Goal: Check status: Check status

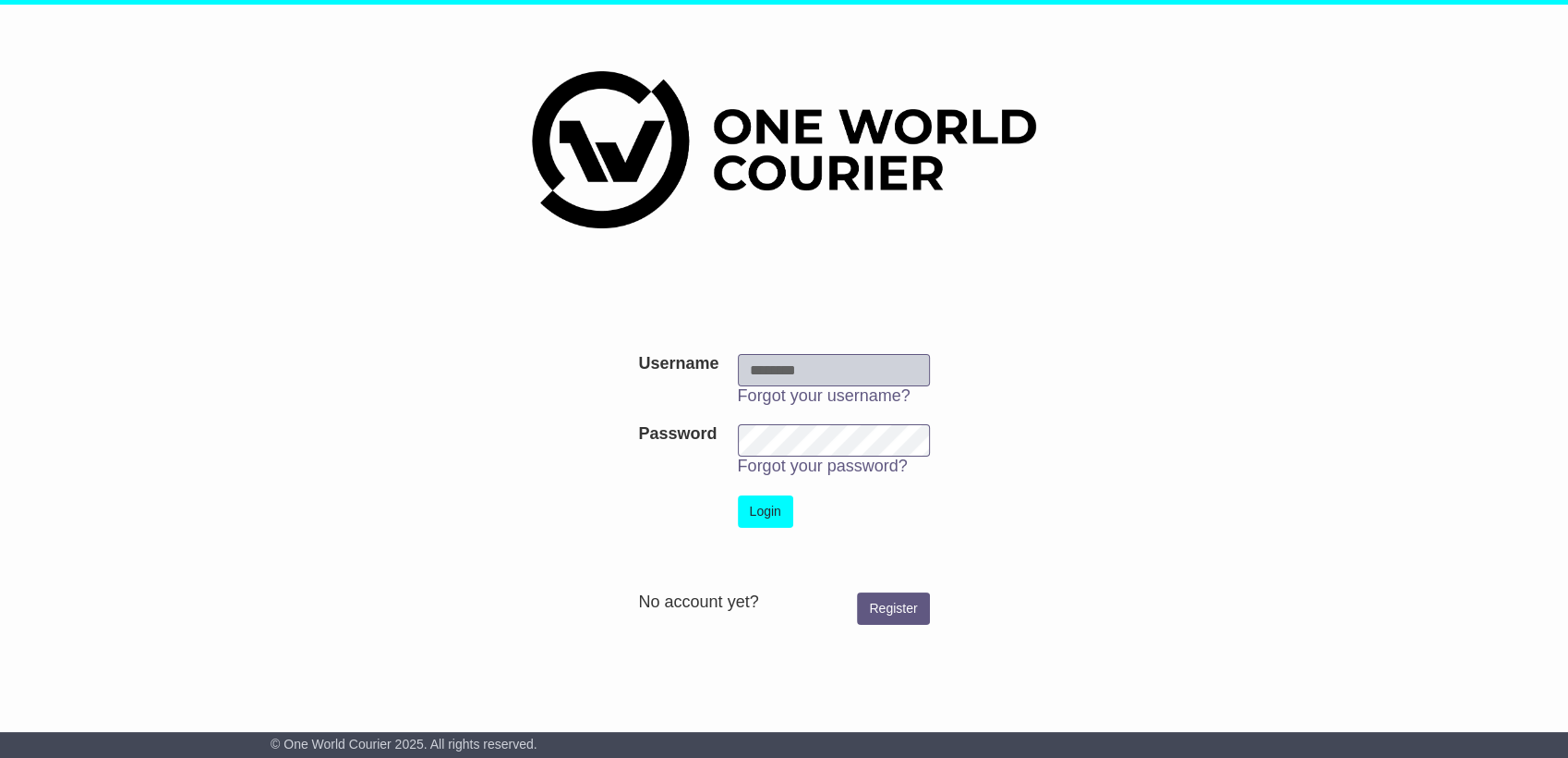
click at [837, 366] on input "Username" at bounding box center [834, 370] width 192 height 32
type input "**********"
click at [738, 495] on button "Login" at bounding box center [766, 511] width 56 height 32
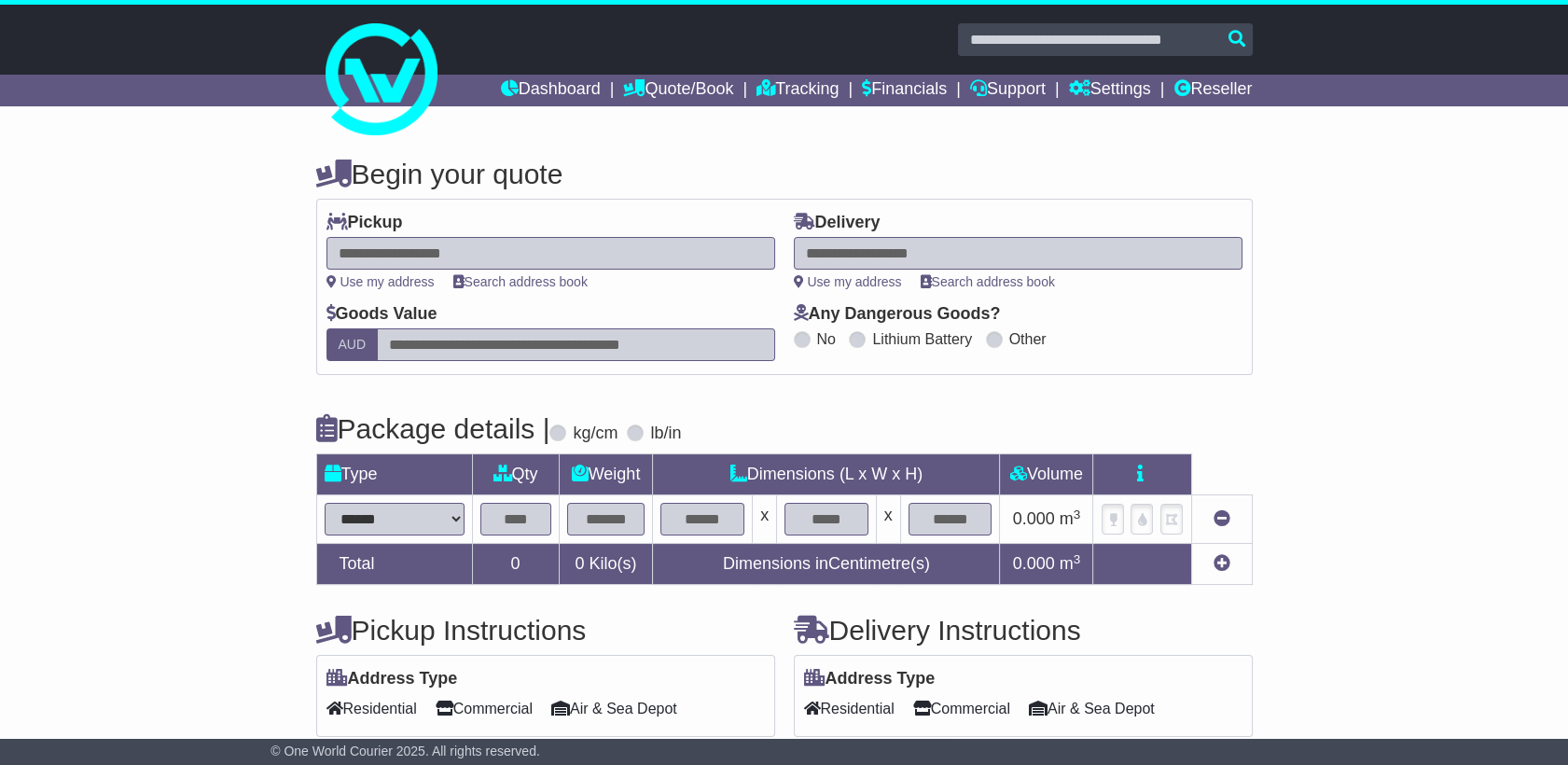
select select
click at [1220, 83] on link "Reseller" at bounding box center [1212, 91] width 79 height 32
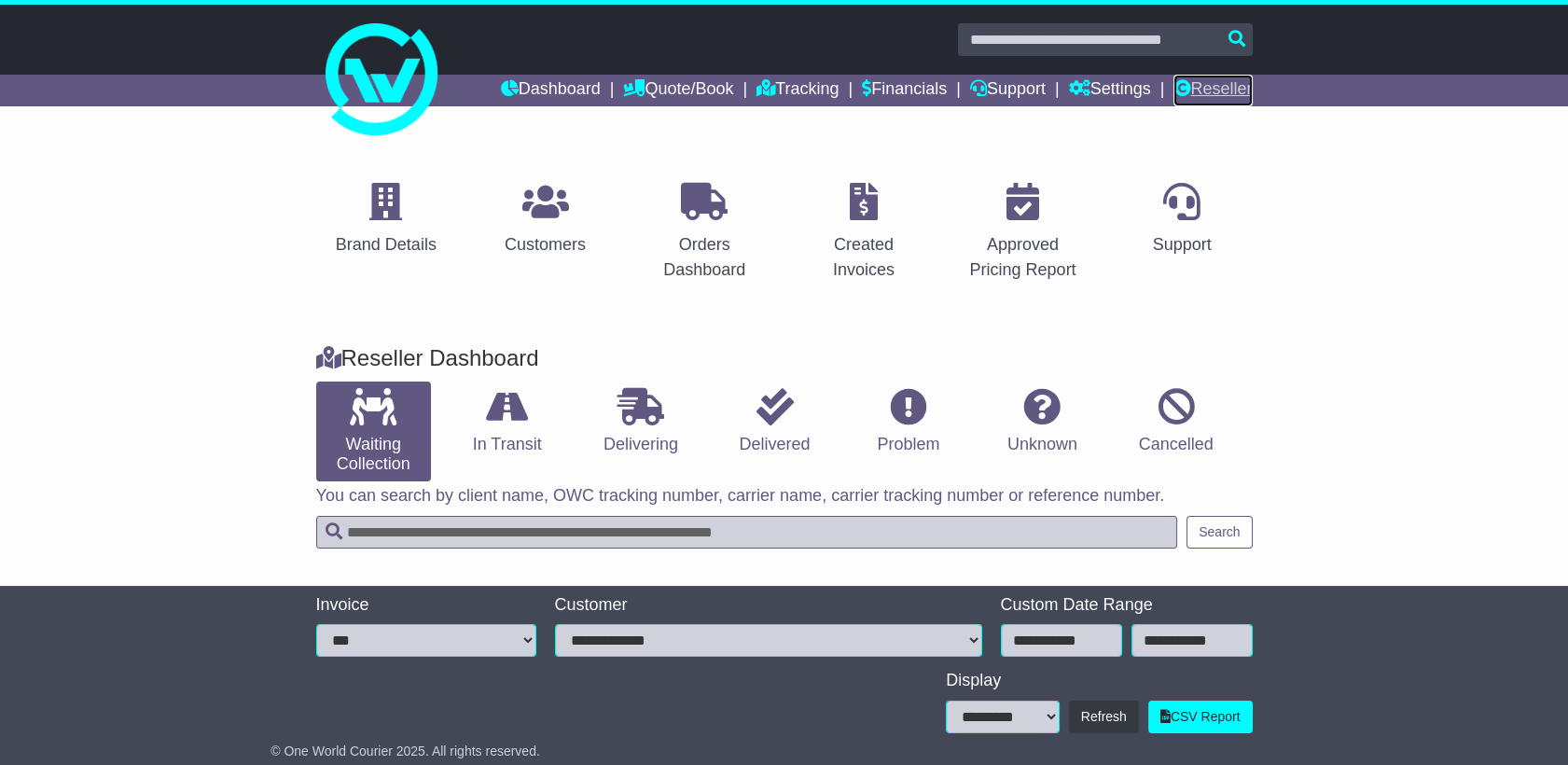
click at [1219, 89] on link "Reseller" at bounding box center [1212, 91] width 79 height 32
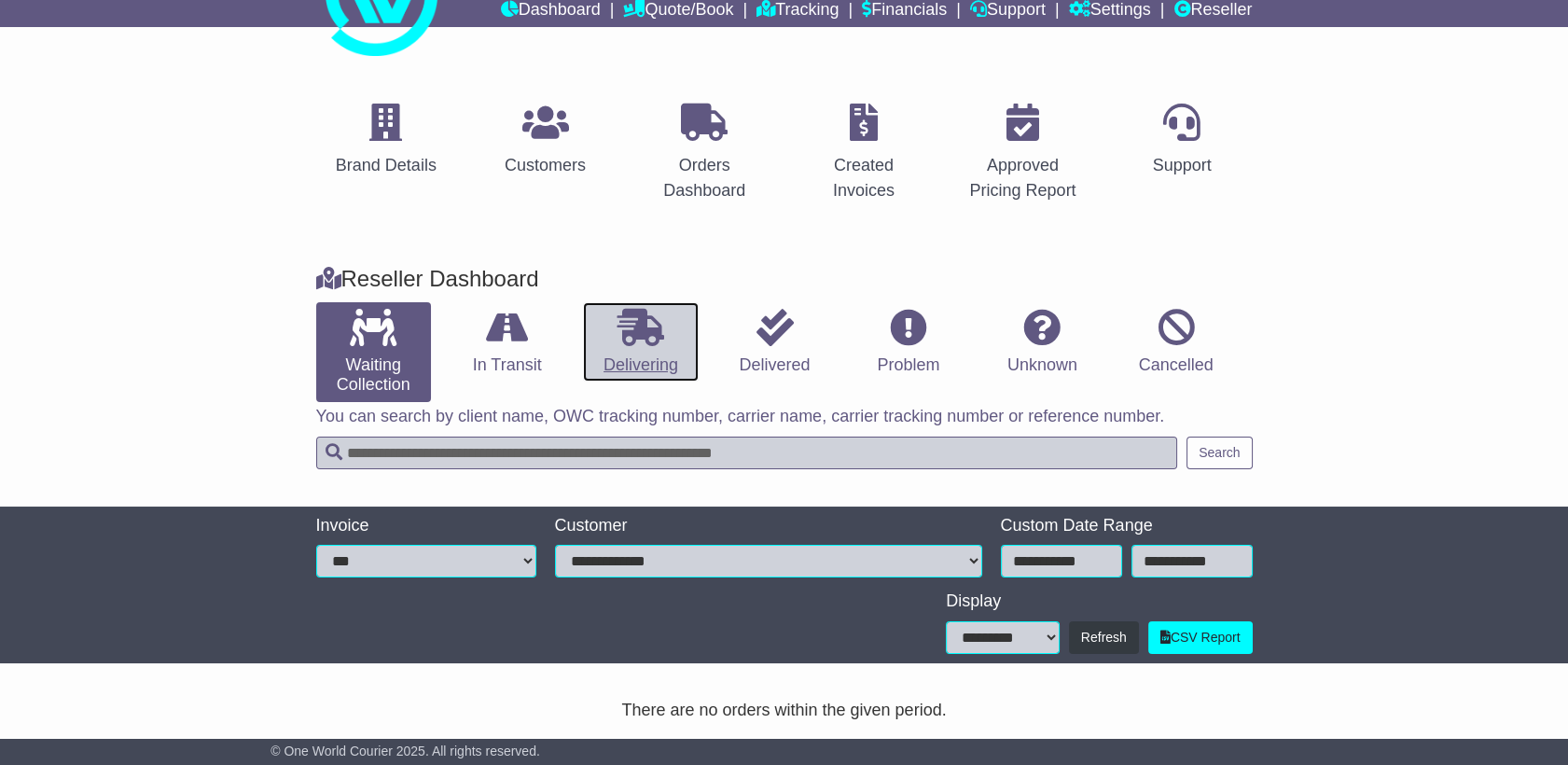
click at [627, 305] on link "Delivering" at bounding box center [640, 342] width 115 height 80
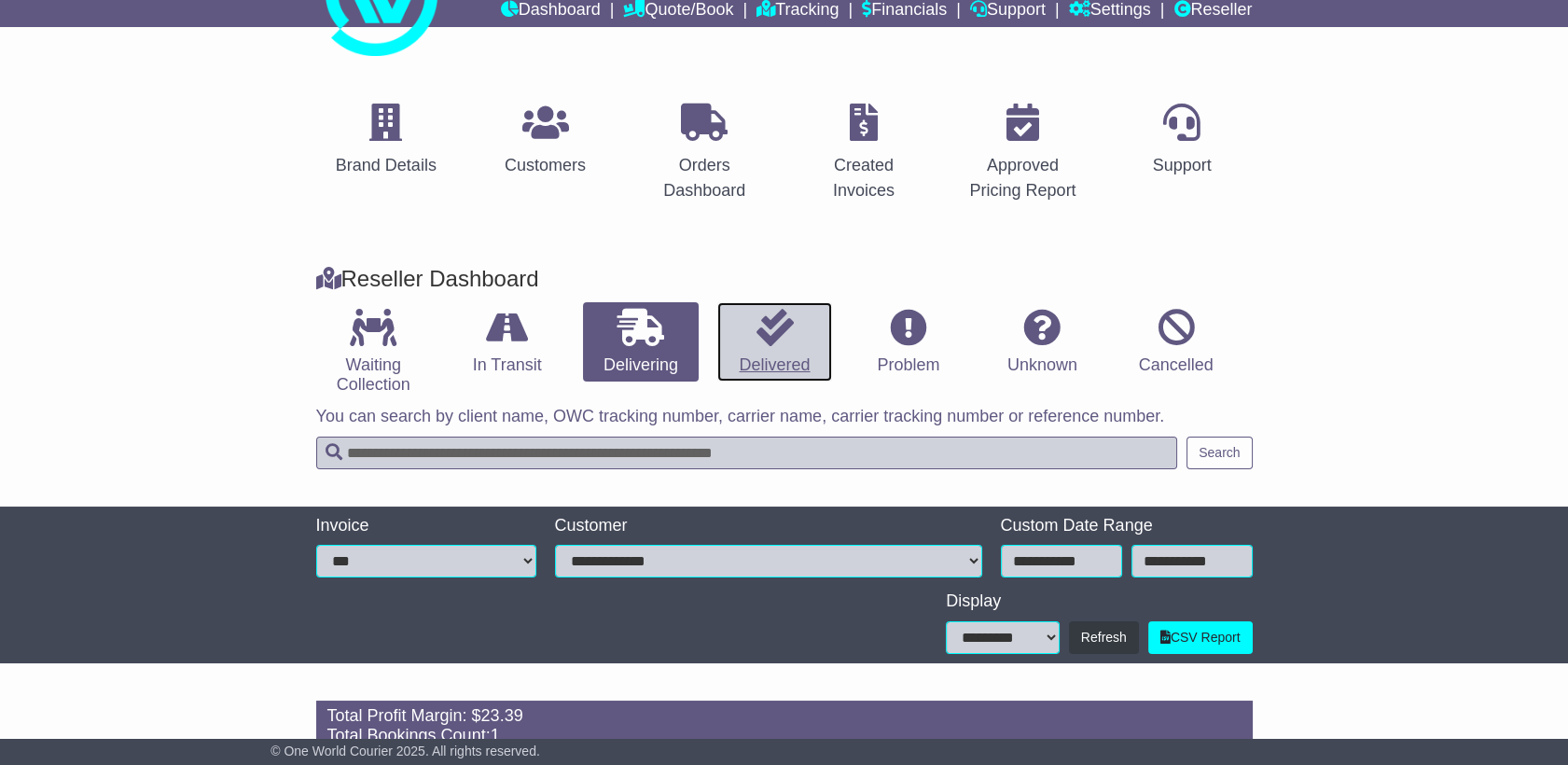
click at [799, 325] on link "Delivered" at bounding box center [775, 342] width 115 height 80
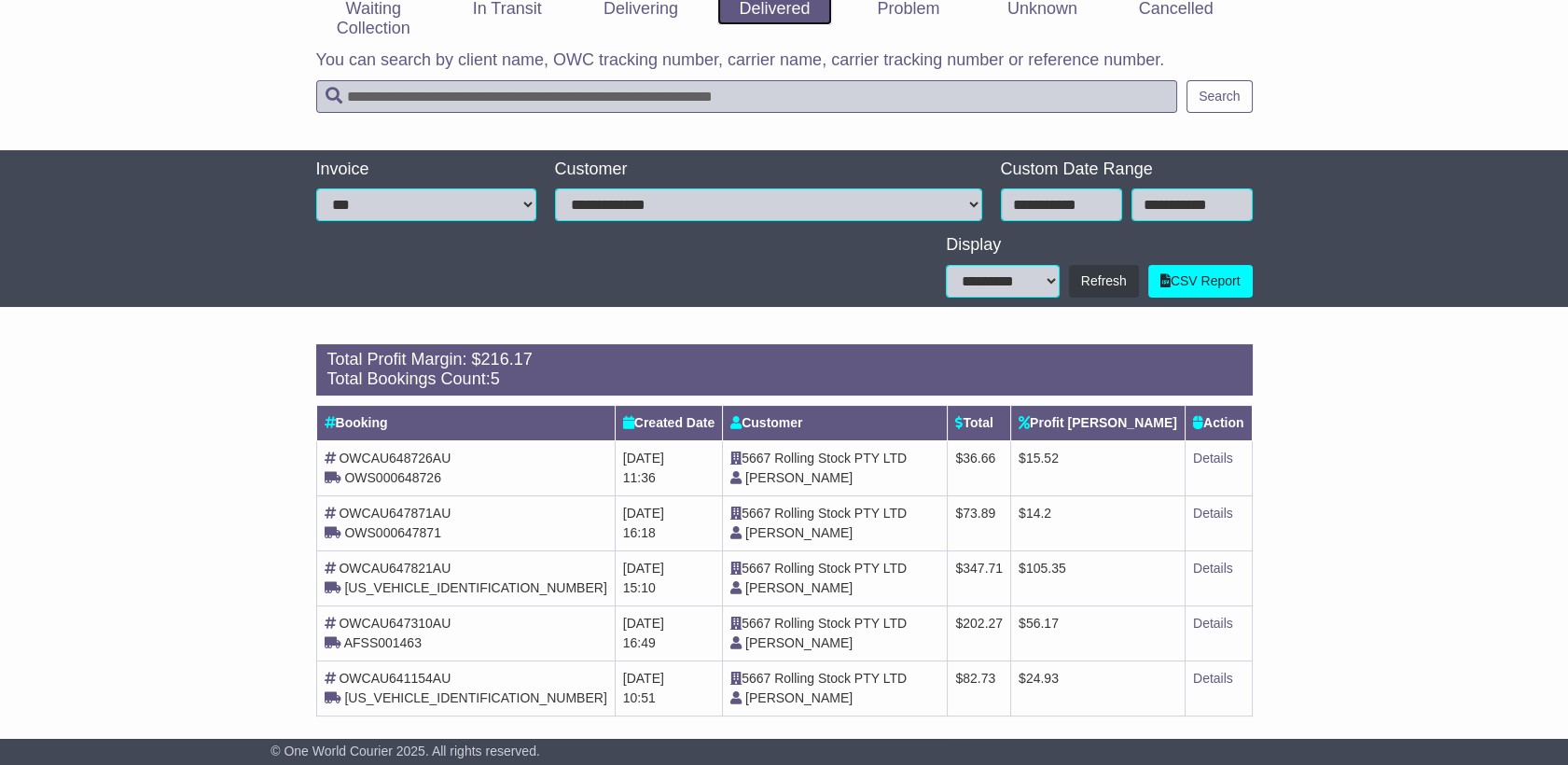
scroll to position [450, 0]
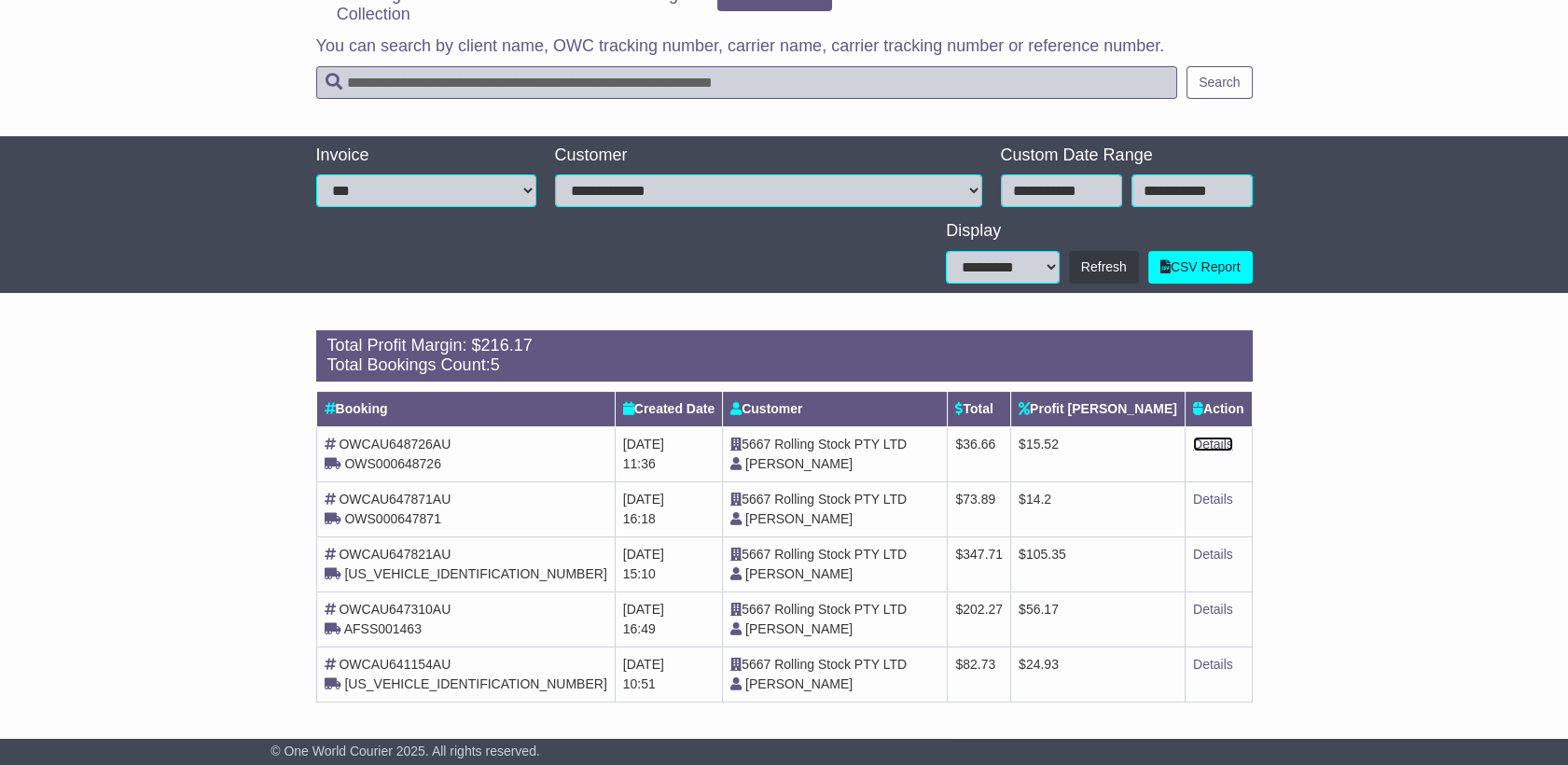
click at [1206, 446] on link "Details" at bounding box center [1212, 444] width 40 height 15
click at [1223, 499] on link "Details" at bounding box center [1212, 498] width 40 height 15
click at [1213, 551] on link "Details" at bounding box center [1212, 554] width 40 height 15
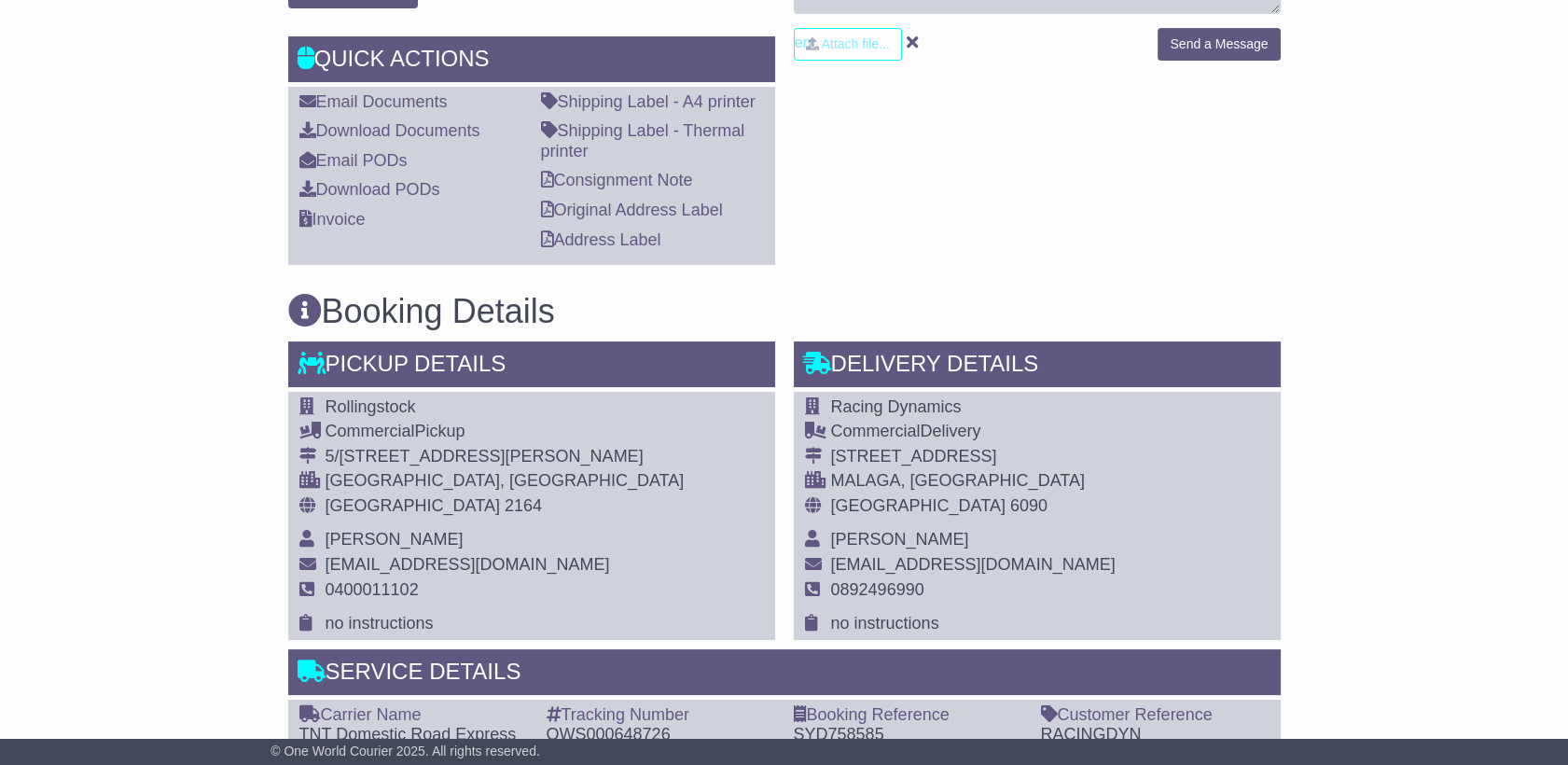
scroll to position [741, 0]
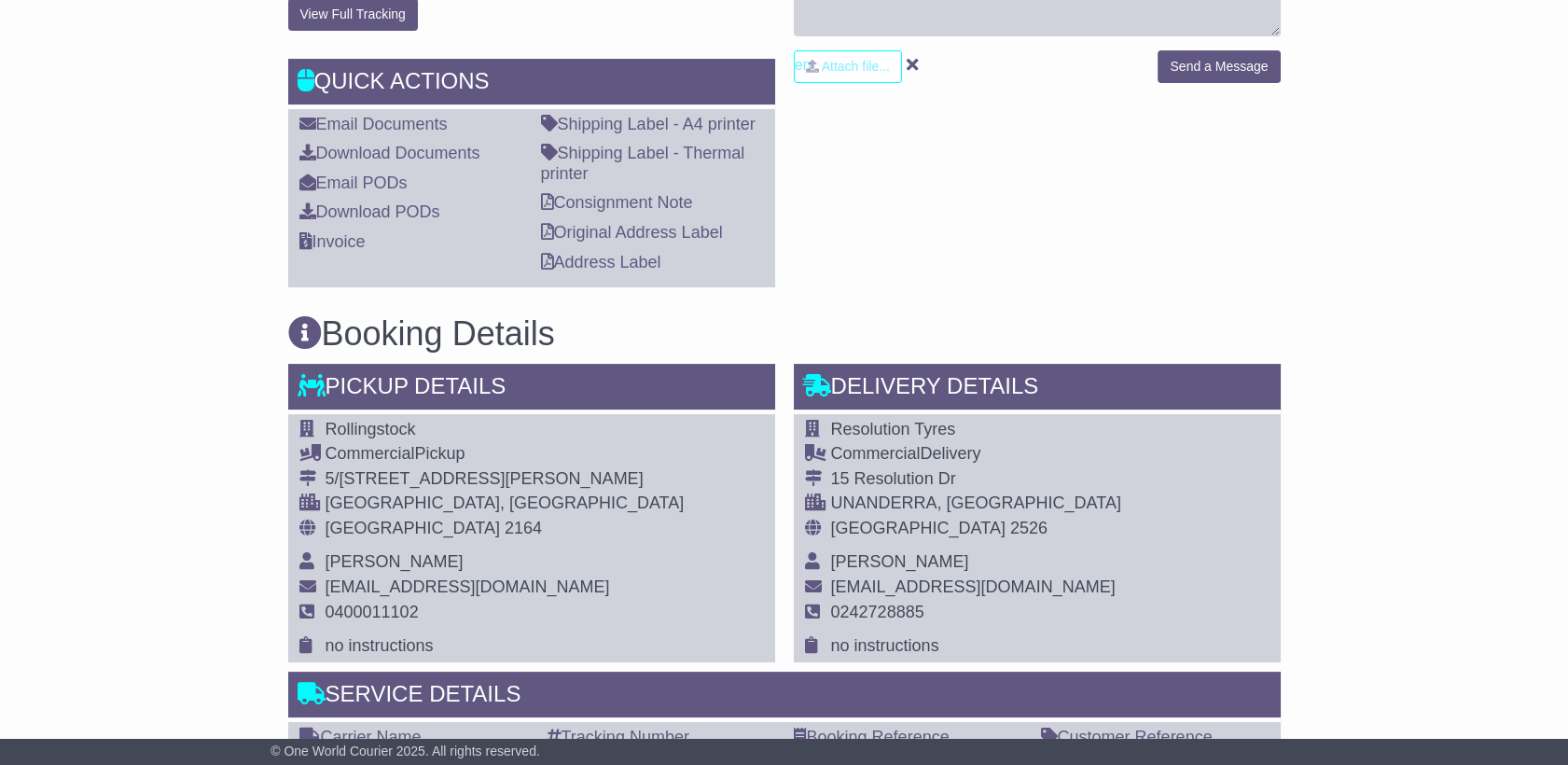
scroll to position [961, 0]
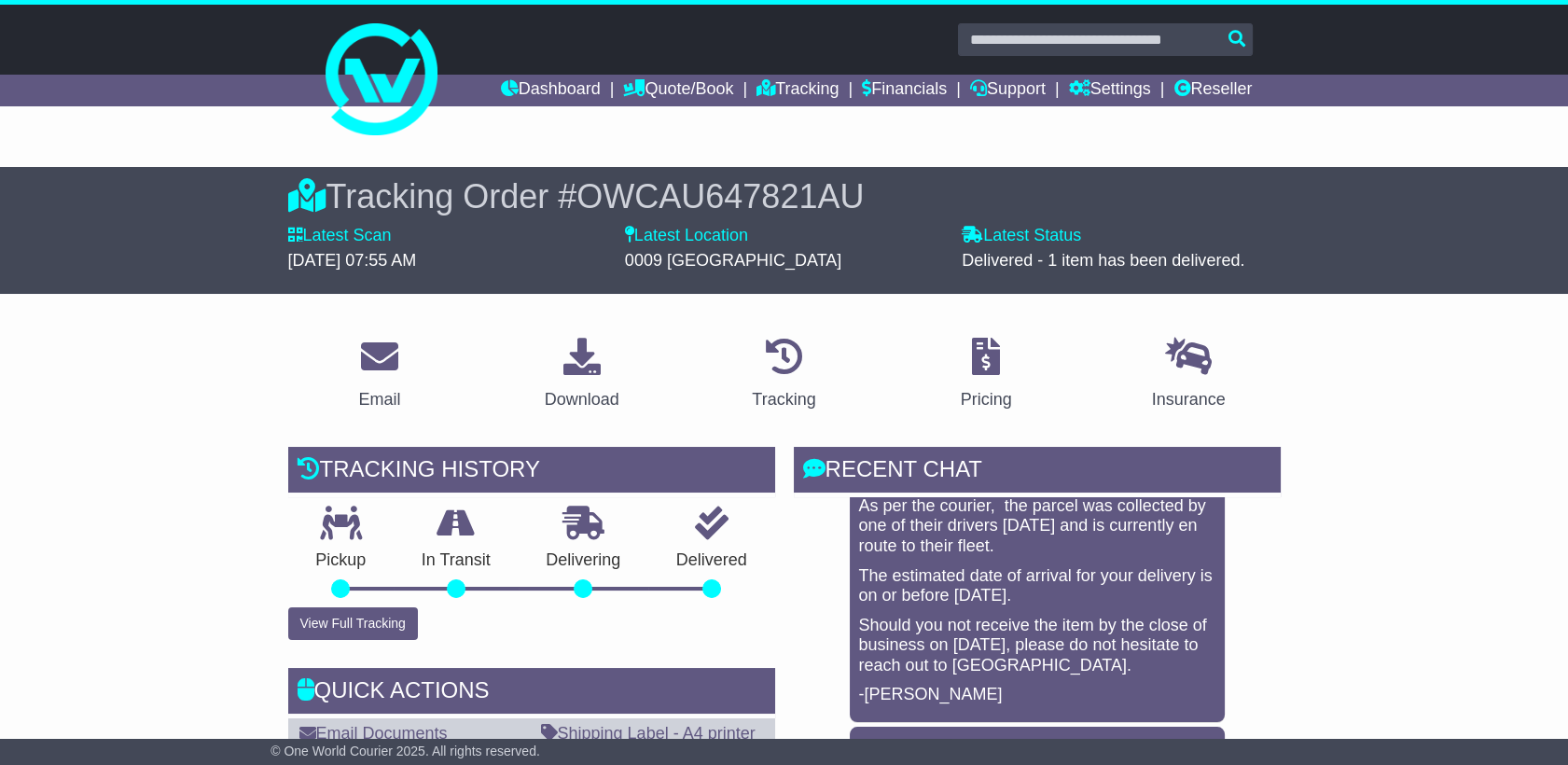
click at [804, 184] on span "OWCAU647821AU" at bounding box center [719, 195] width 287 height 38
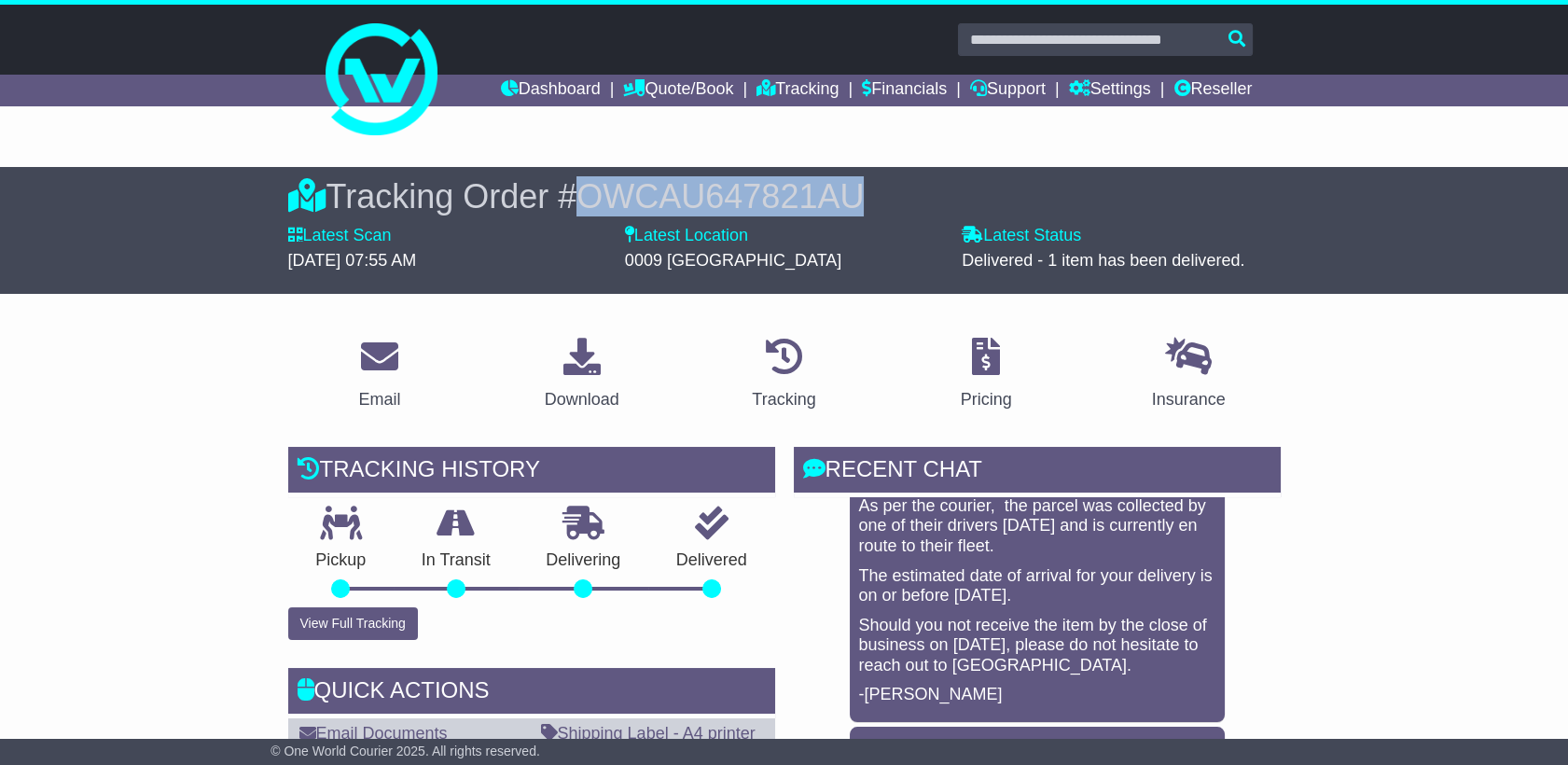
click at [804, 184] on span "OWCAU647821AU" at bounding box center [719, 195] width 287 height 38
copy span "OWCAU647821AU"
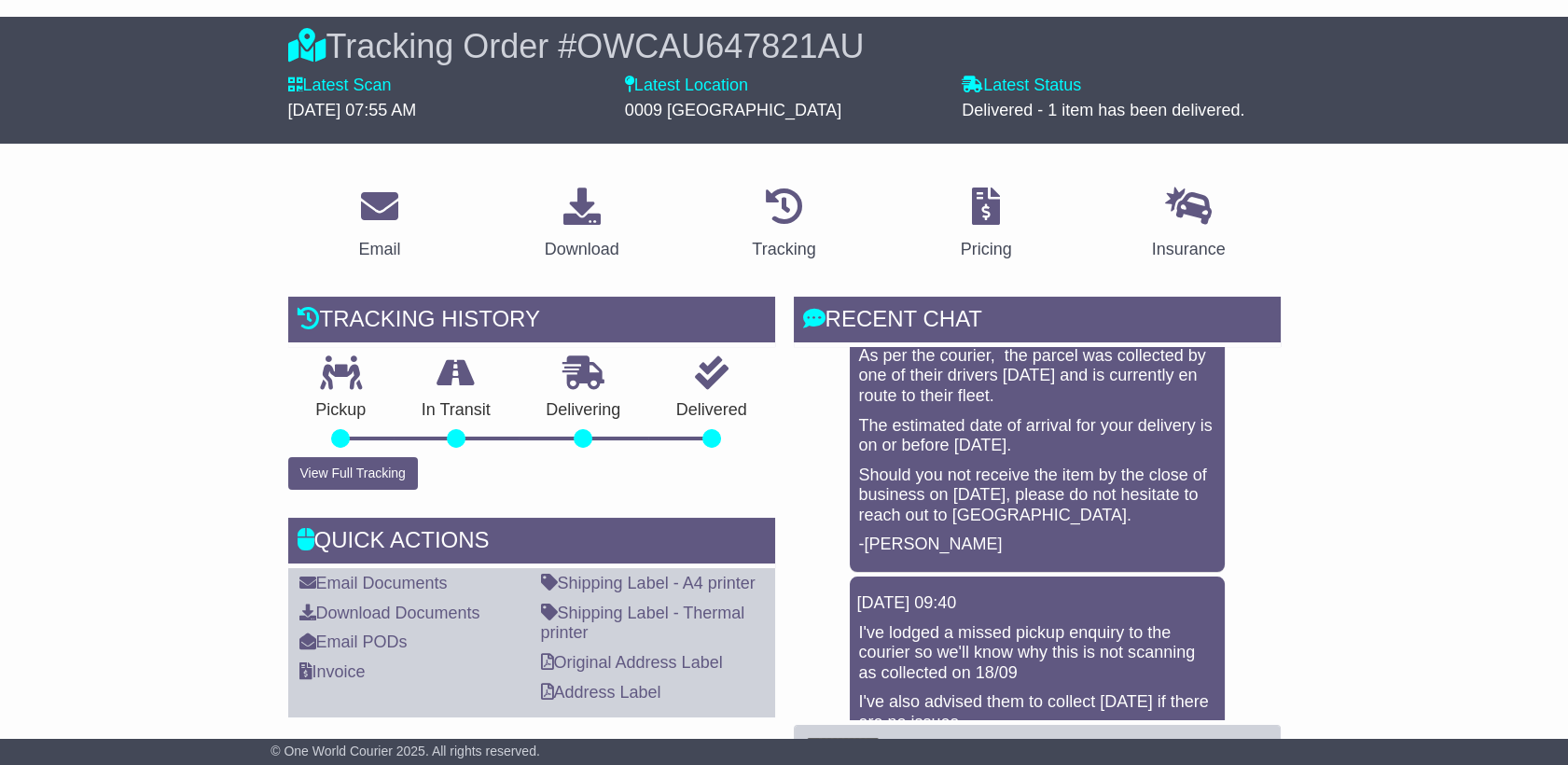
scroll to position [138, 0]
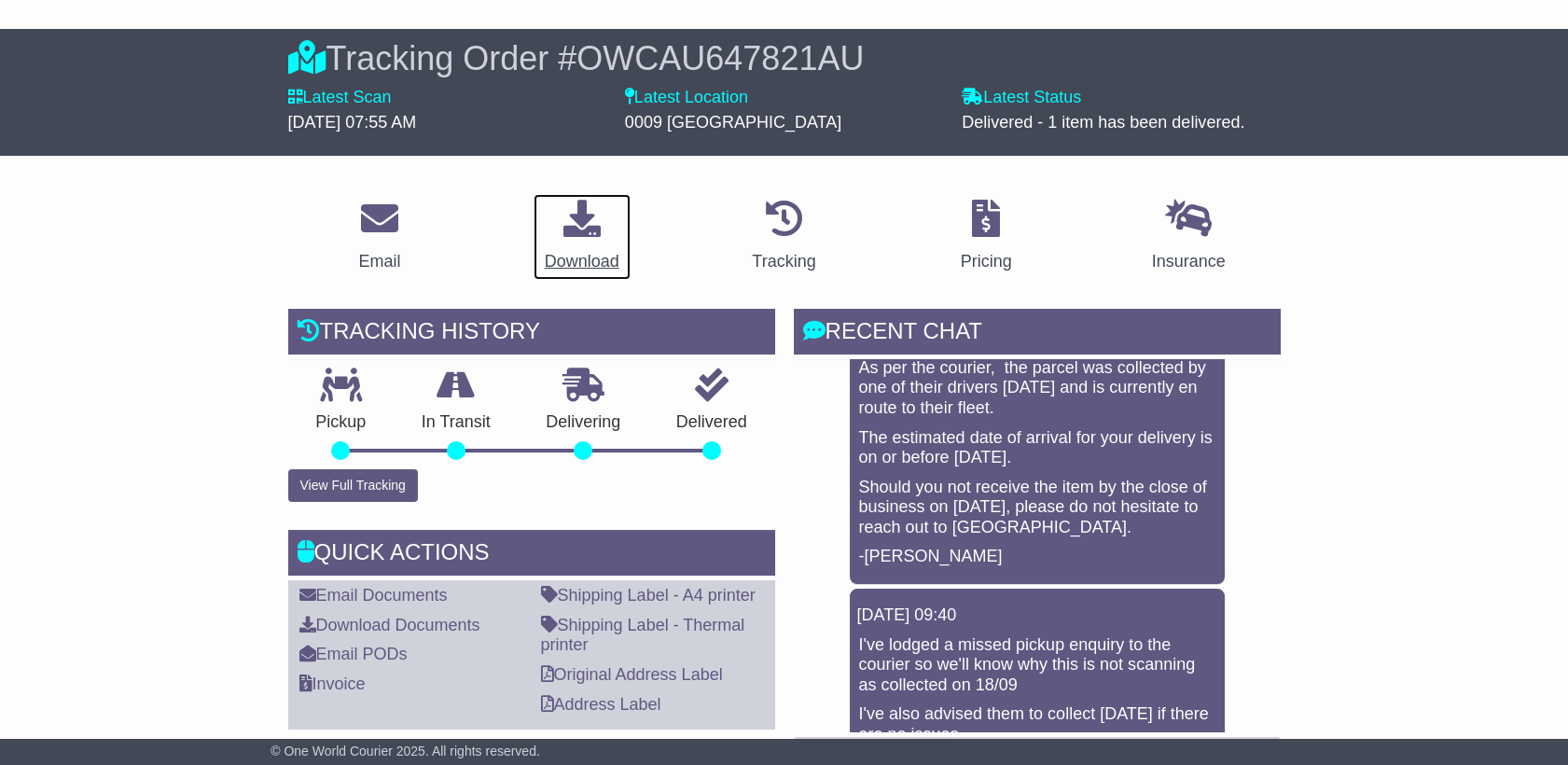
click at [556, 250] on div "Download" at bounding box center [582, 261] width 75 height 25
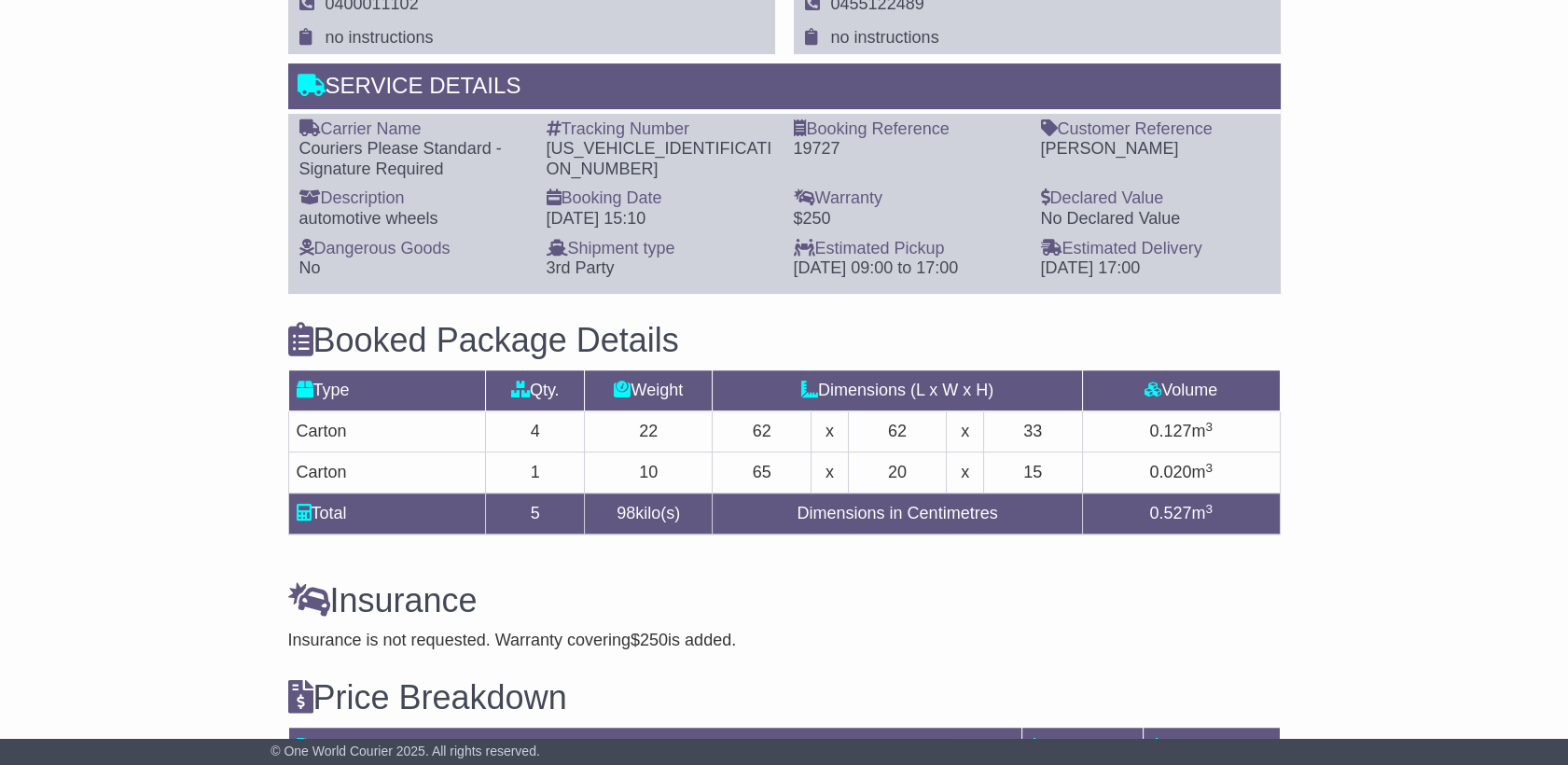
scroll to position [1335, 0]
